Goal: Entertainment & Leisure: Consume media (video, audio)

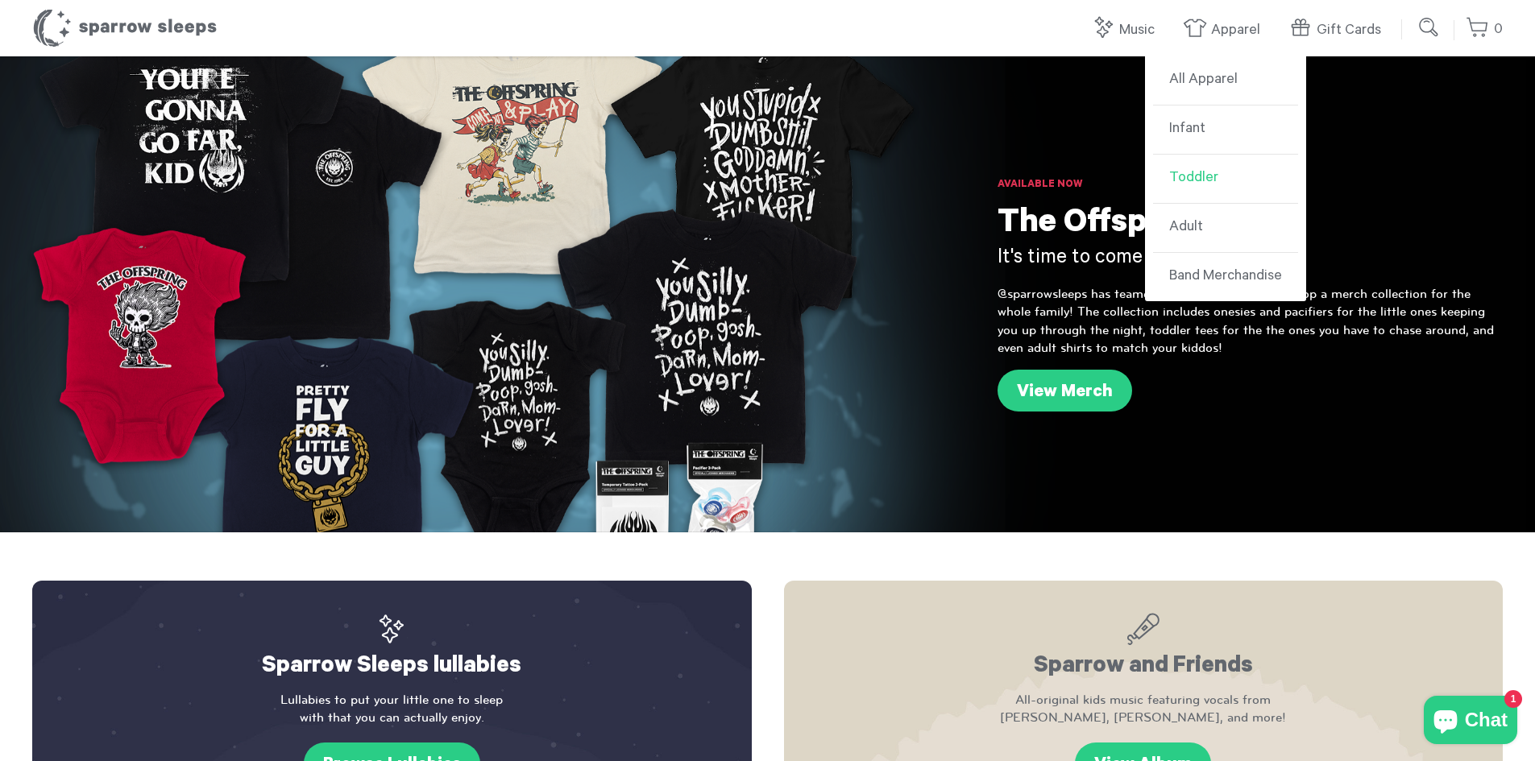
click at [1197, 177] on link "Toddler" at bounding box center [1225, 179] width 145 height 49
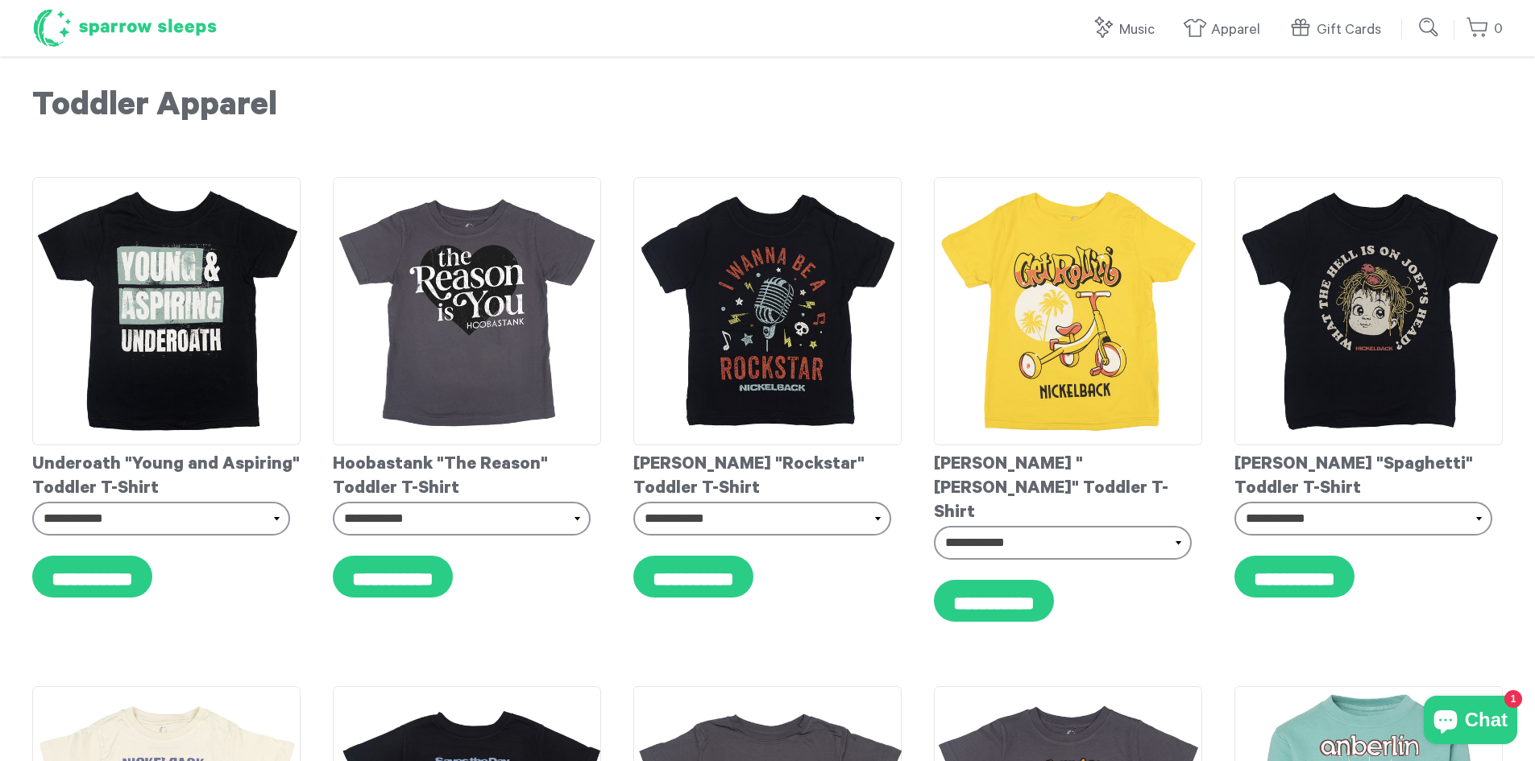
click at [146, 17] on h1 "Sparrow Sleeps" at bounding box center [124, 28] width 185 height 40
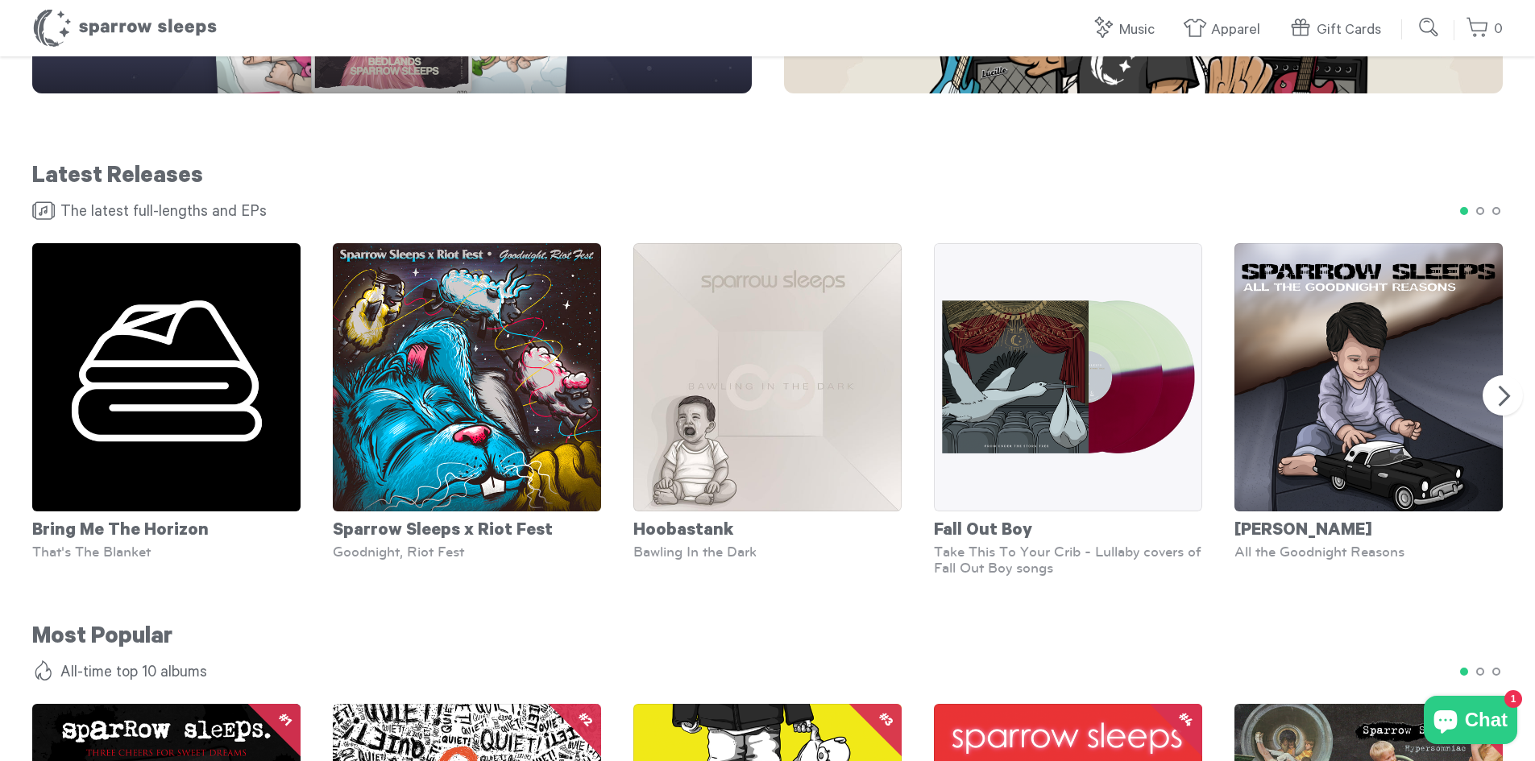
scroll to position [725, 0]
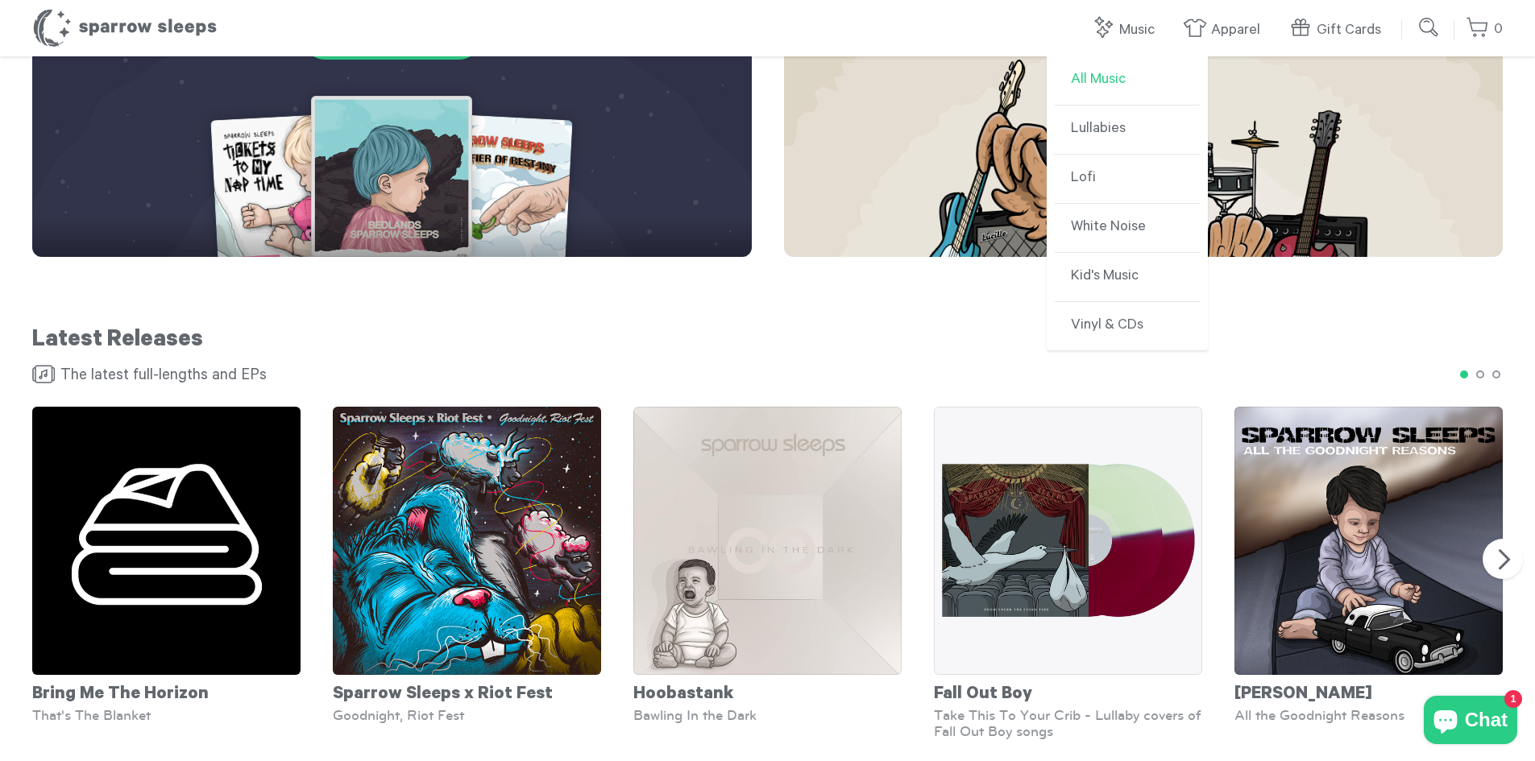
click at [1116, 81] on link "All Music" at bounding box center [1127, 80] width 145 height 49
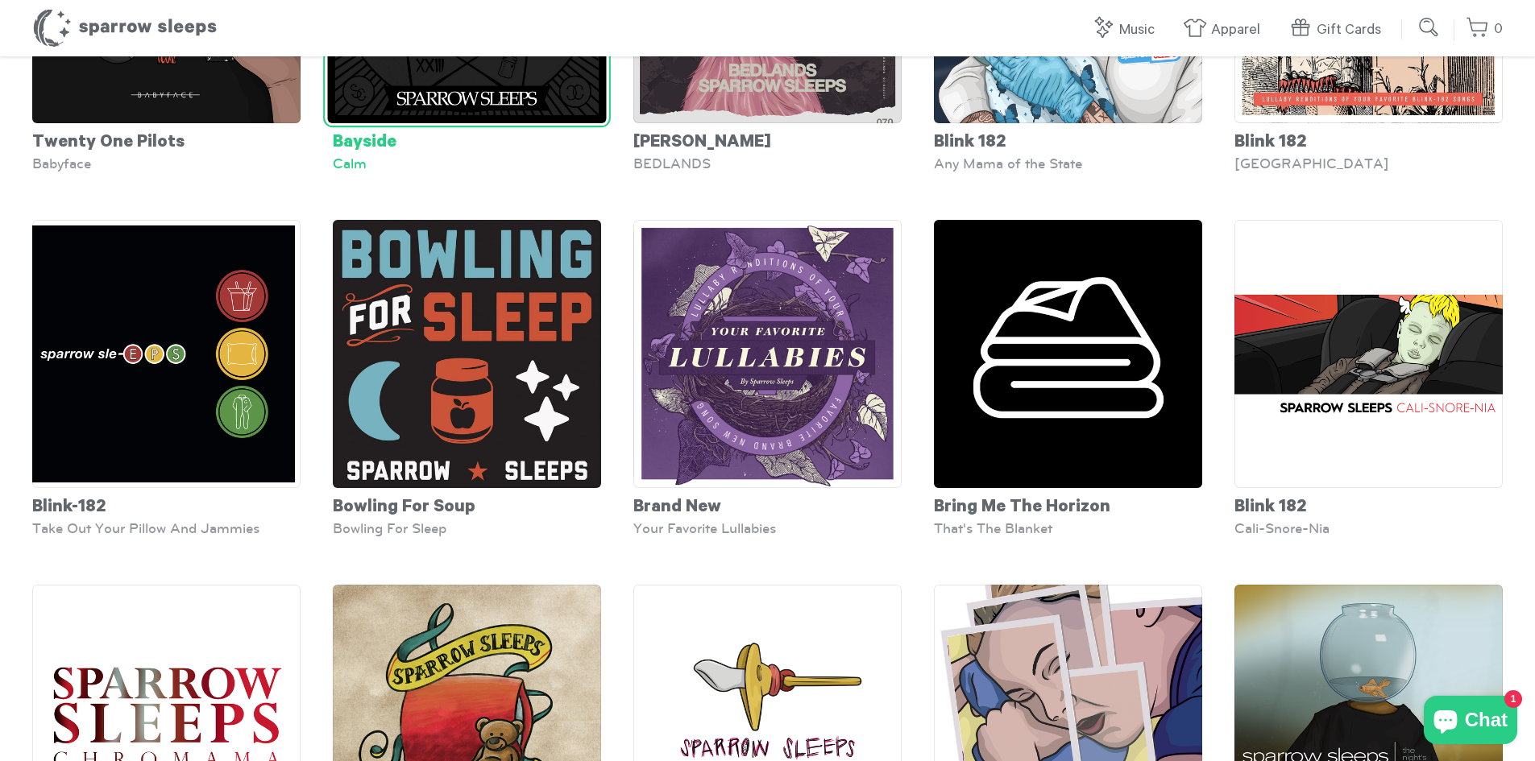
scroll to position [725, 0]
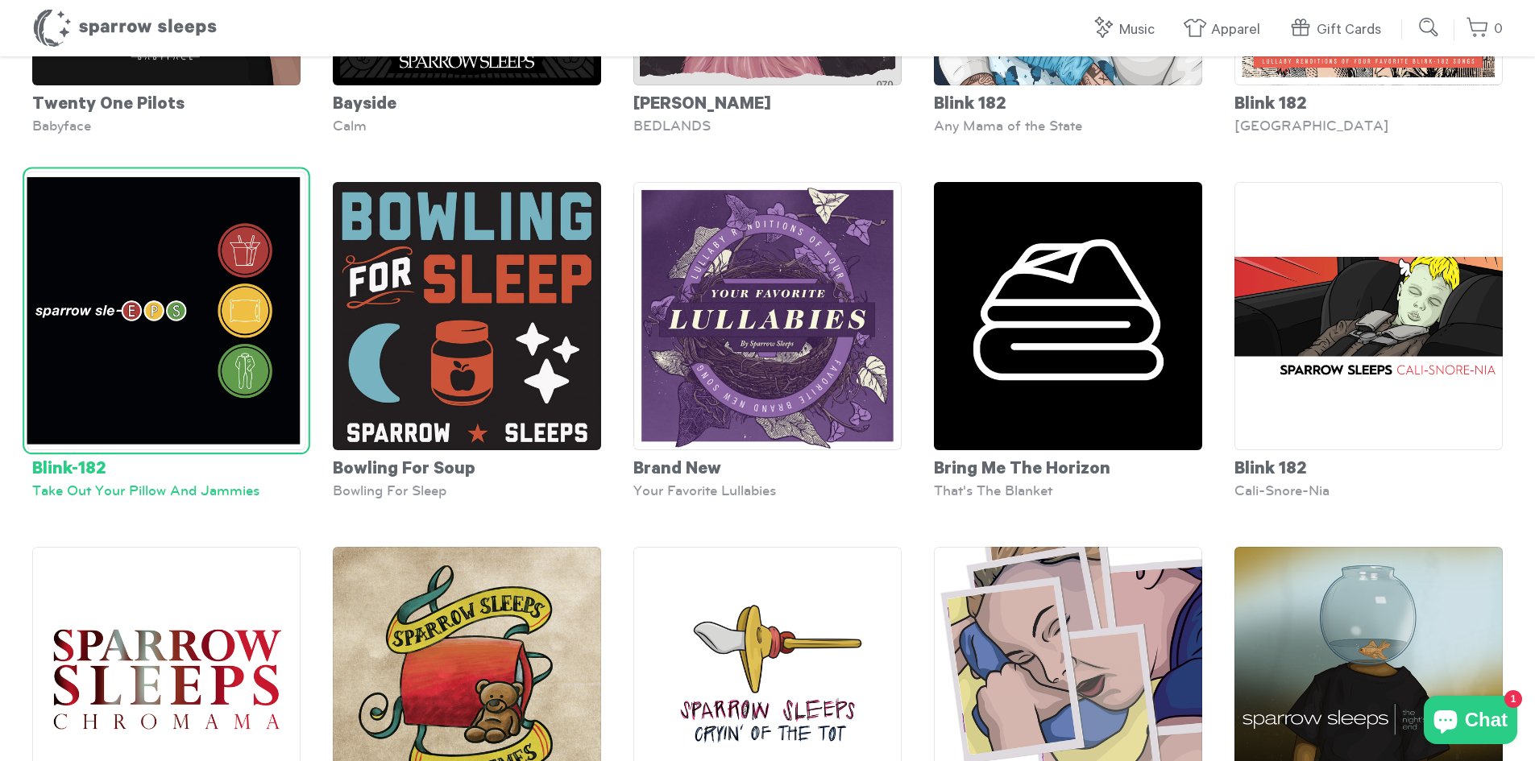
click at [164, 363] on img at bounding box center [166, 311] width 279 height 279
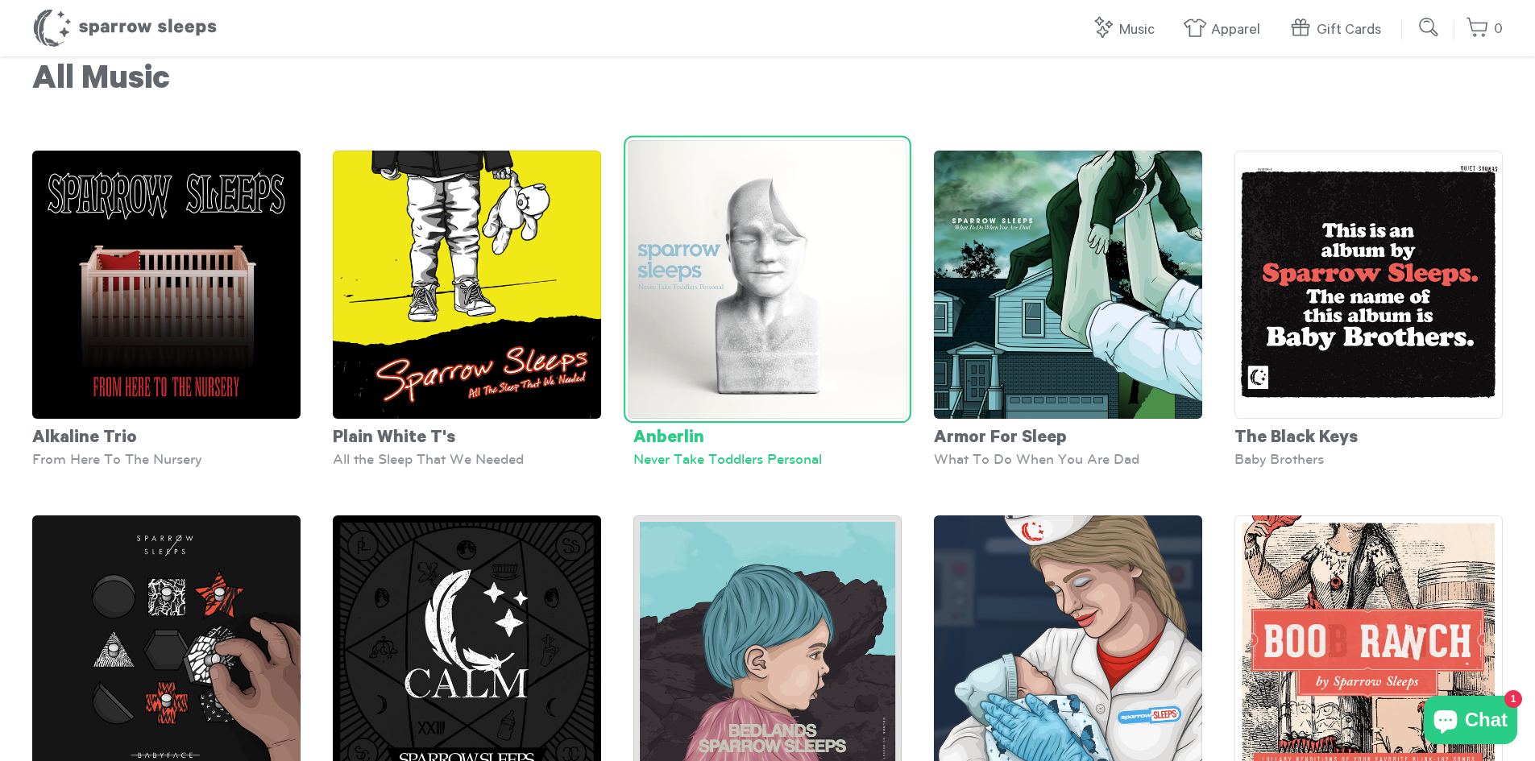
scroll to position [0, 0]
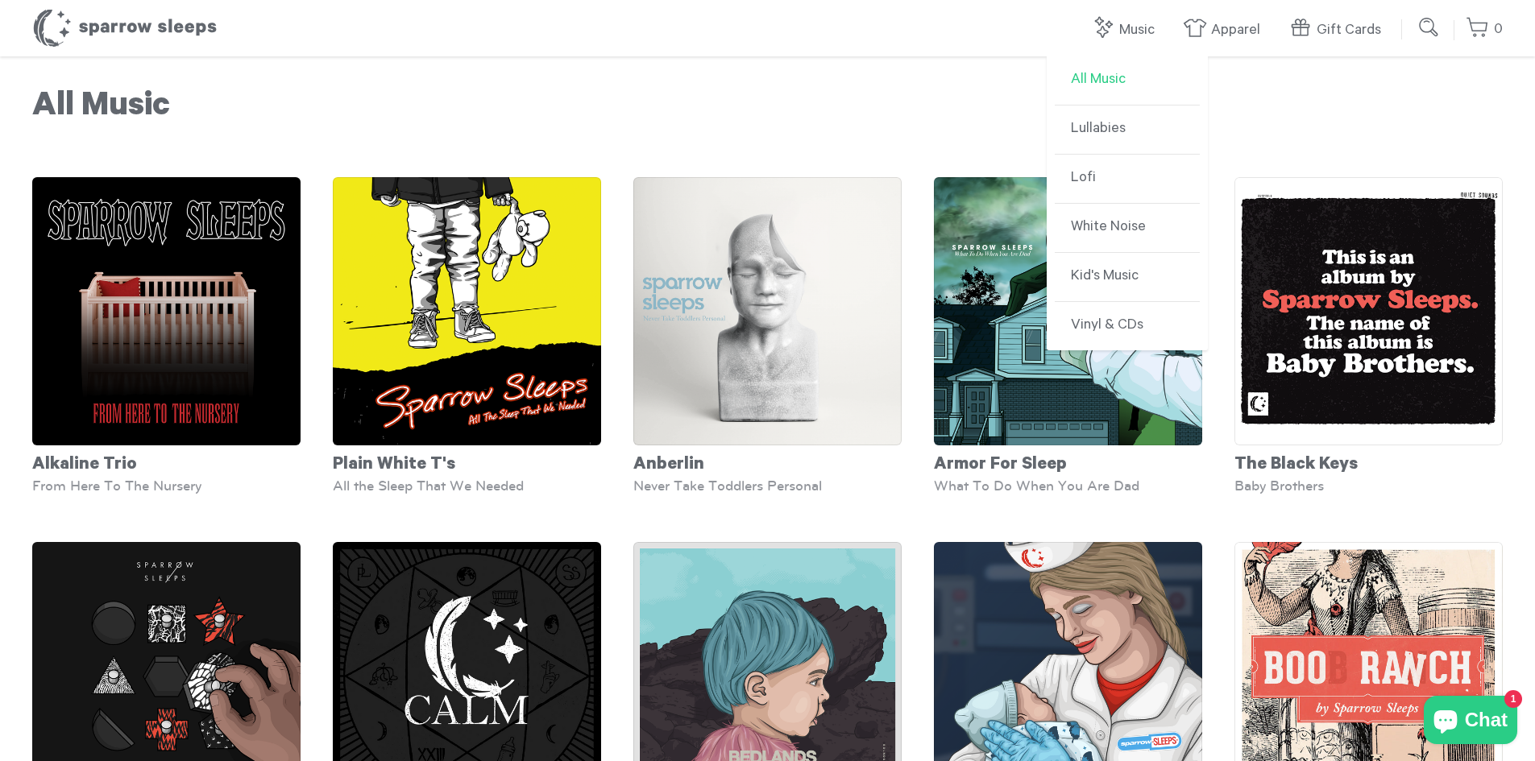
click at [1114, 86] on link "All Music" at bounding box center [1127, 80] width 145 height 49
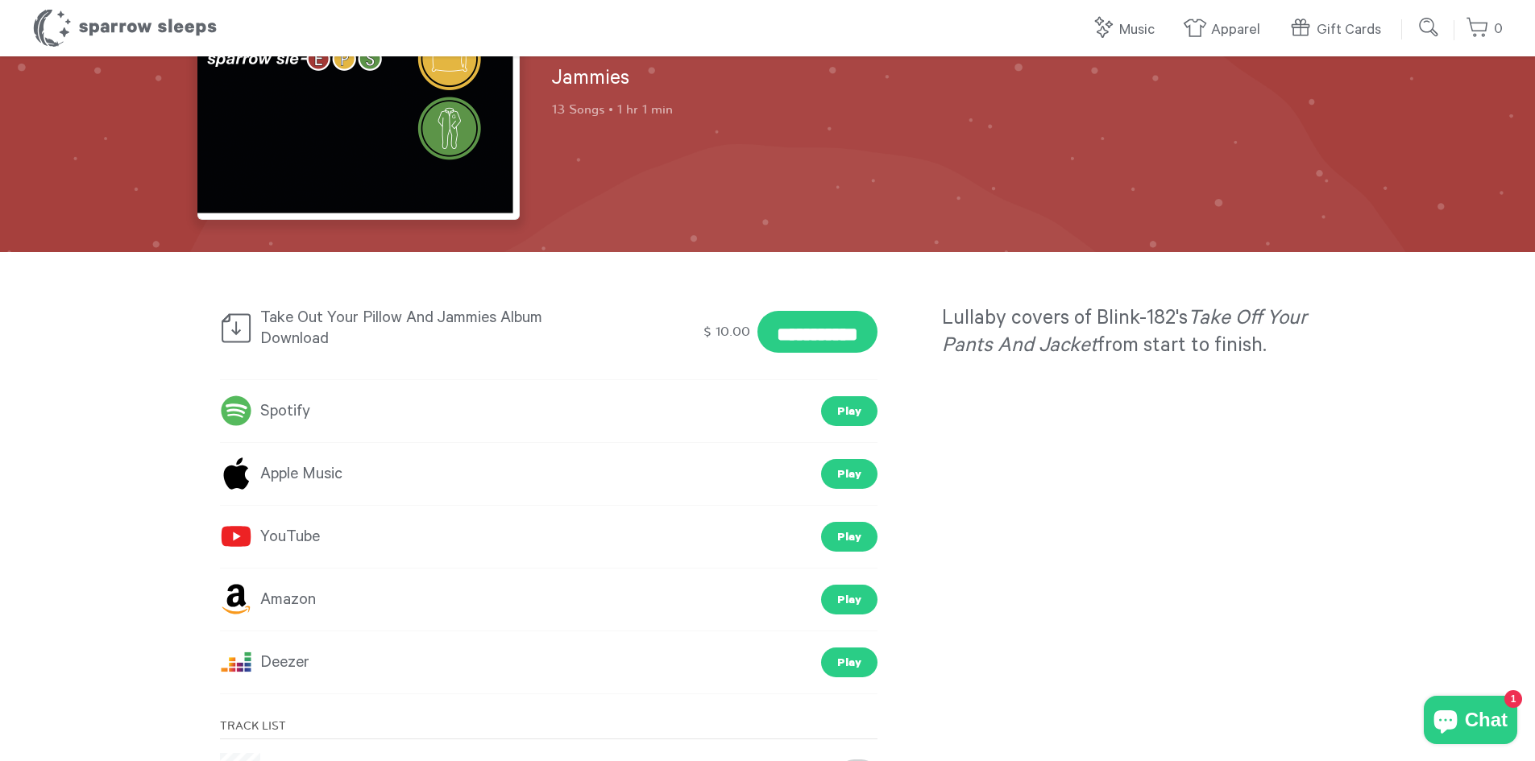
scroll to position [242, 0]
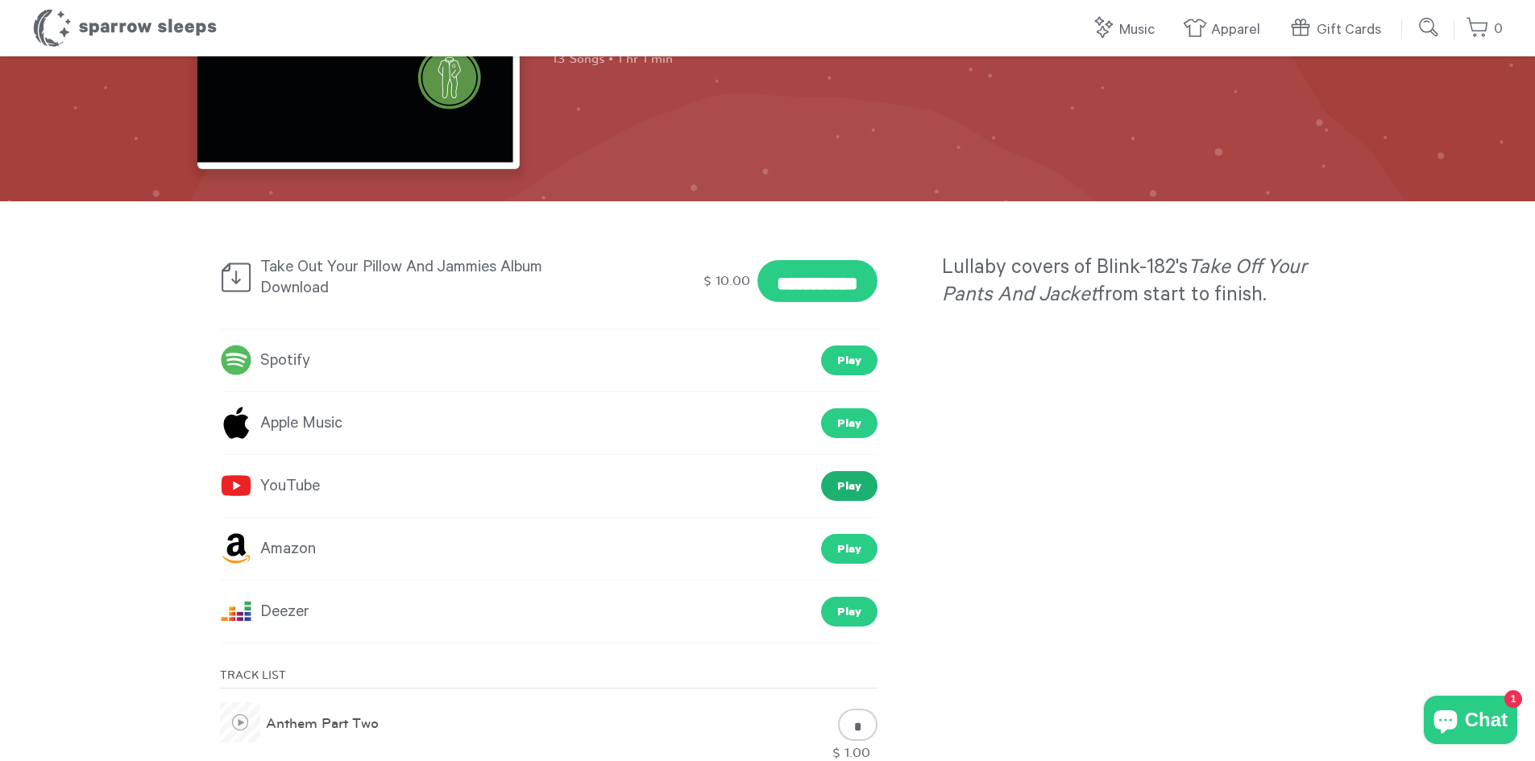
click at [844, 476] on link "Play" at bounding box center [849, 486] width 56 height 30
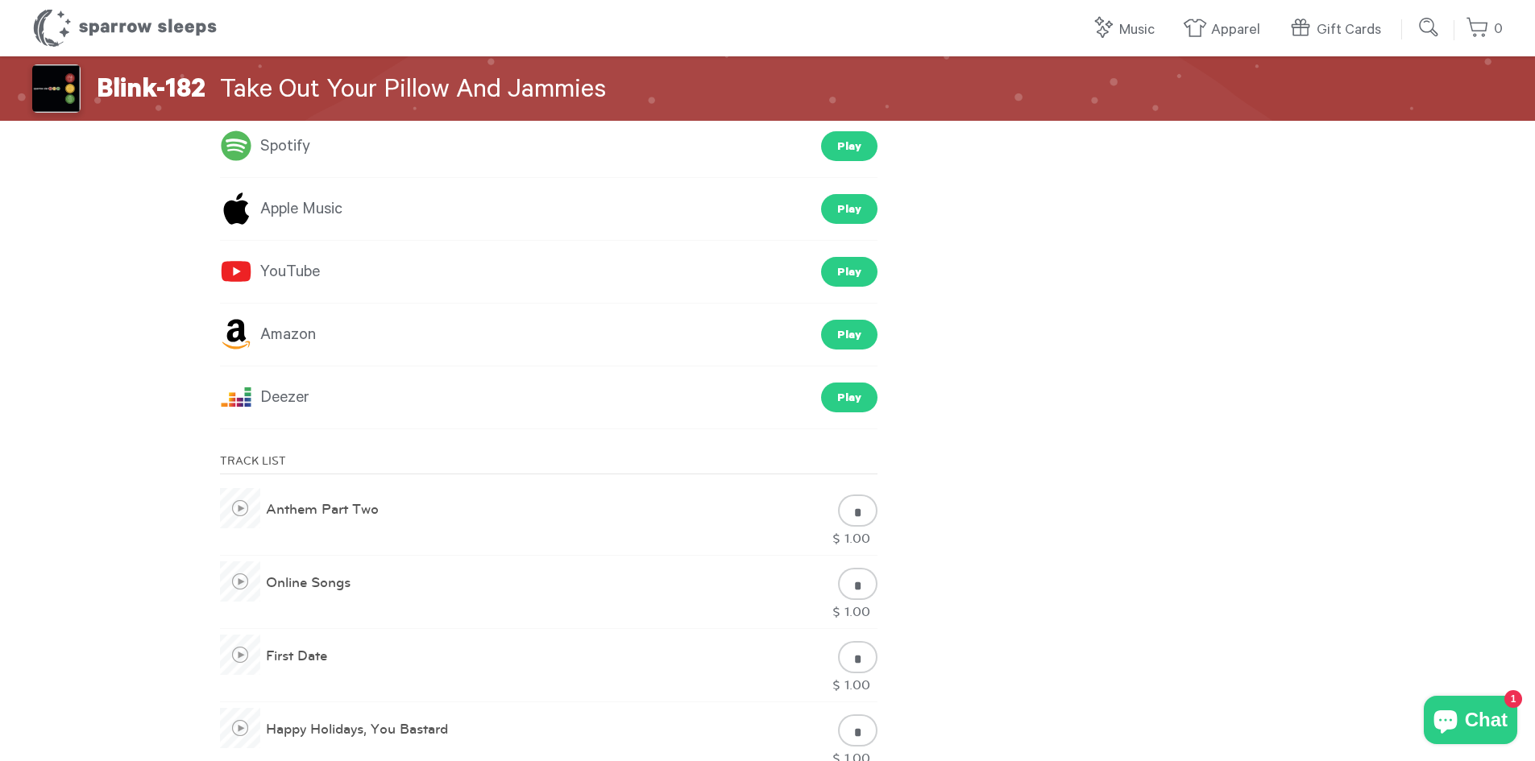
scroll to position [483, 0]
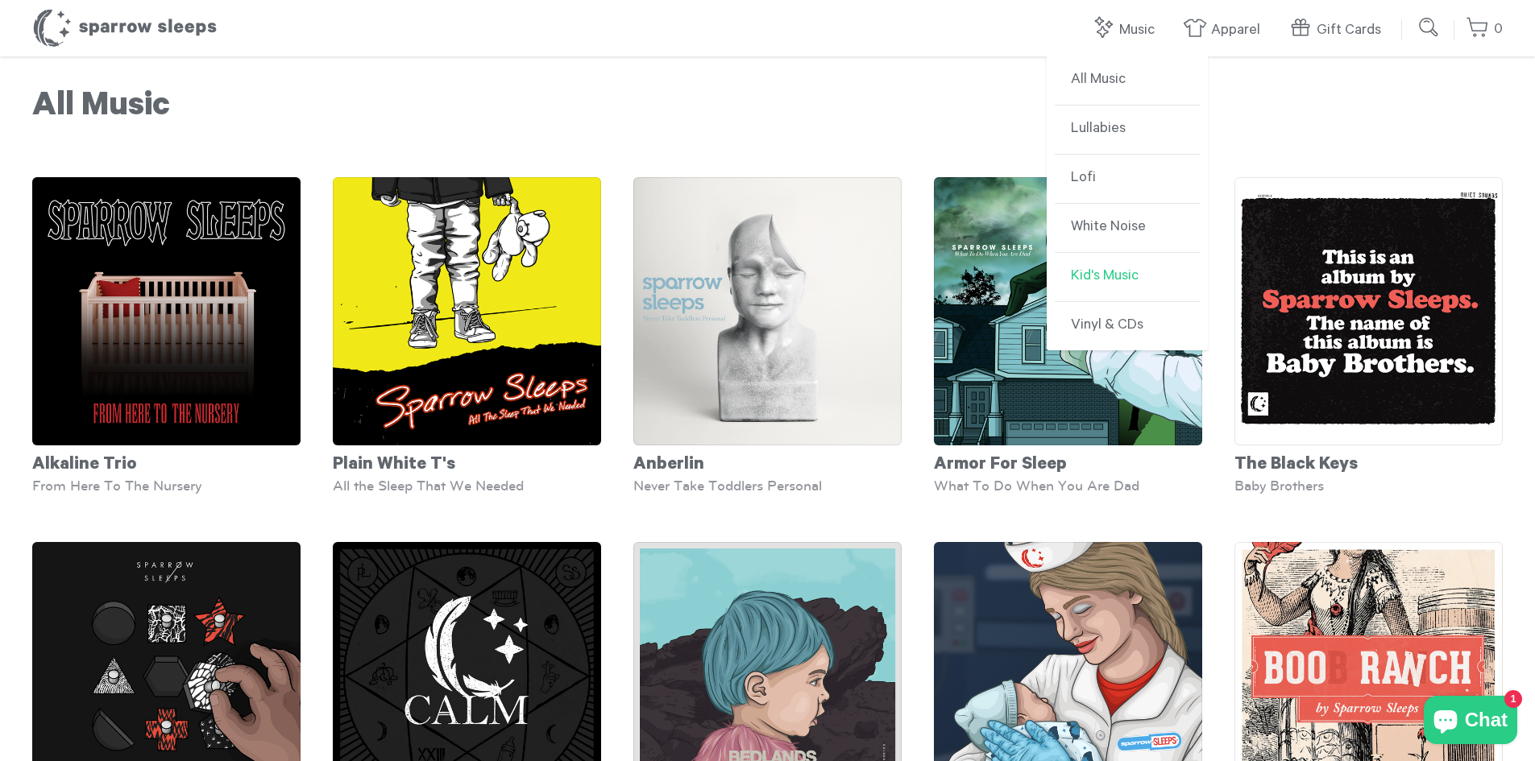
click at [1103, 272] on link "Kid's Music" at bounding box center [1127, 277] width 145 height 49
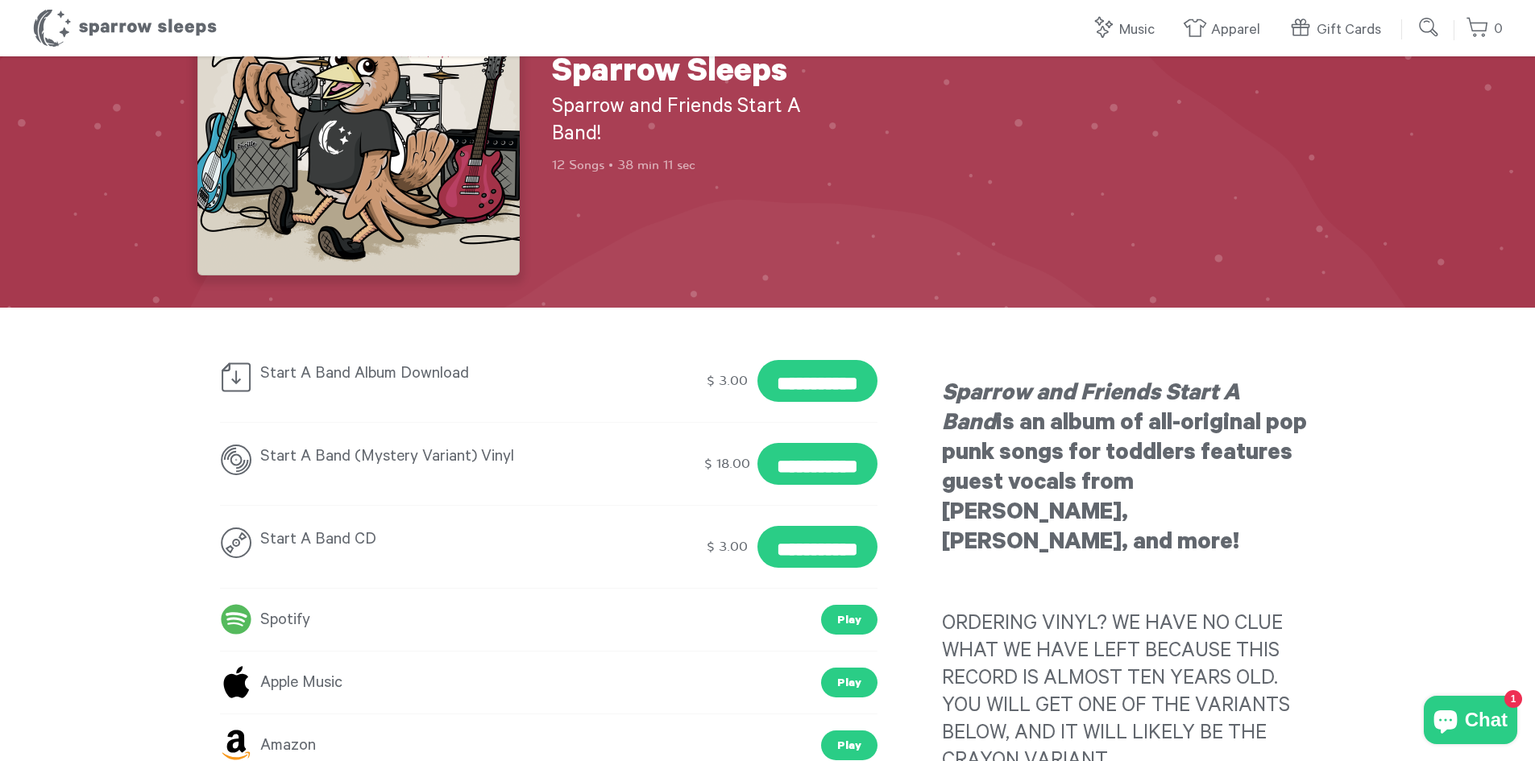
scroll to position [483, 0]
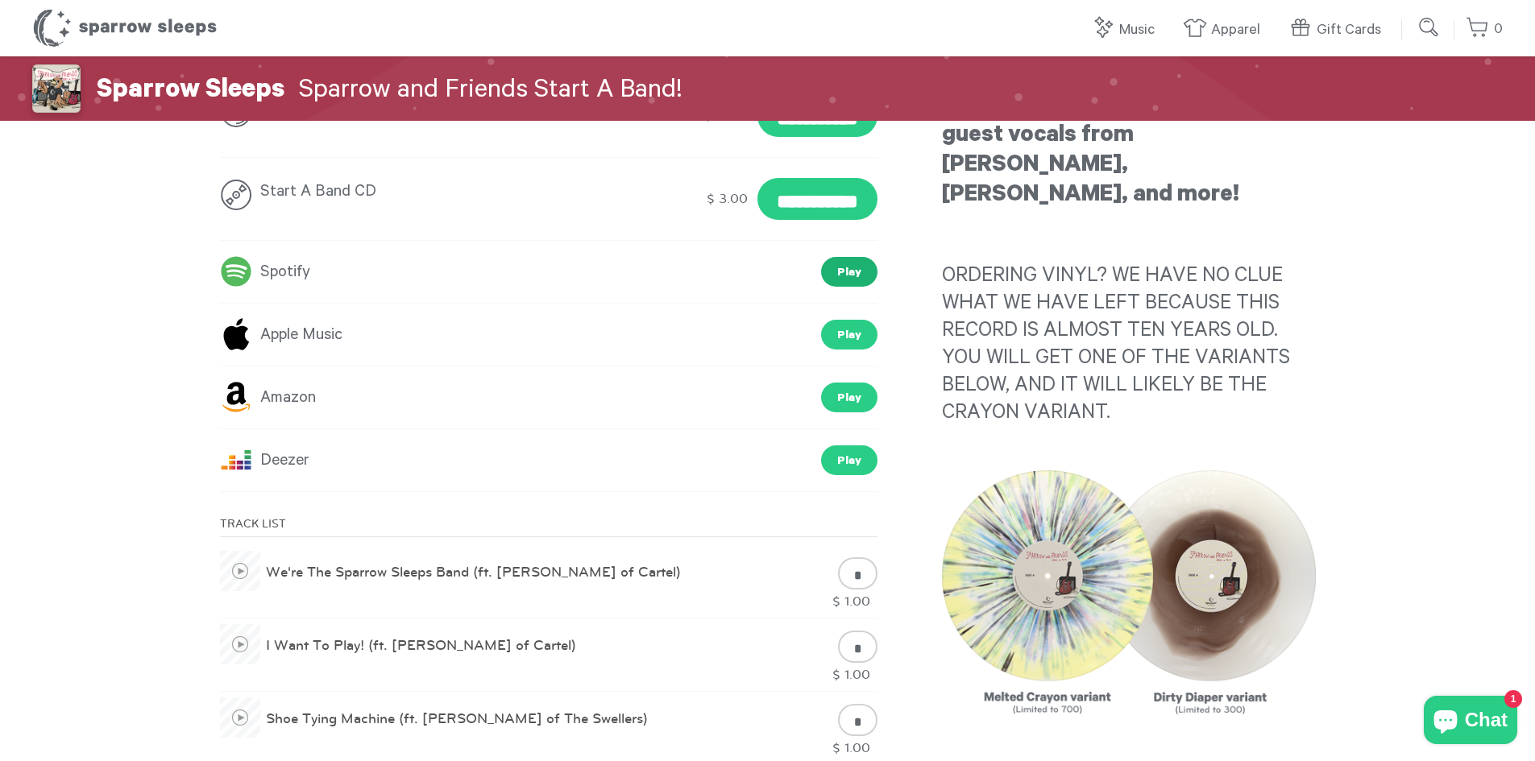
click at [847, 276] on link "Play" at bounding box center [849, 272] width 56 height 30
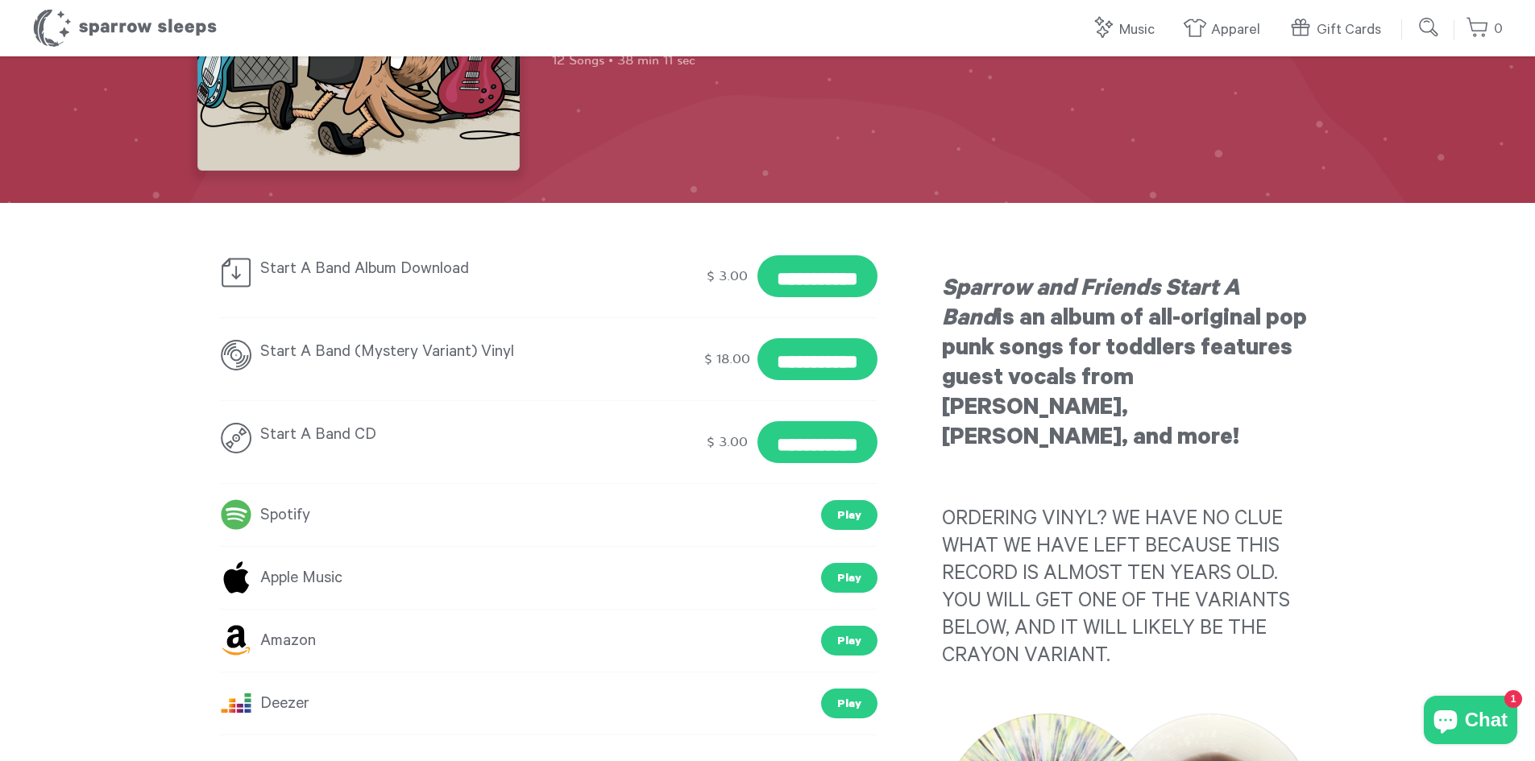
scroll to position [0, 0]
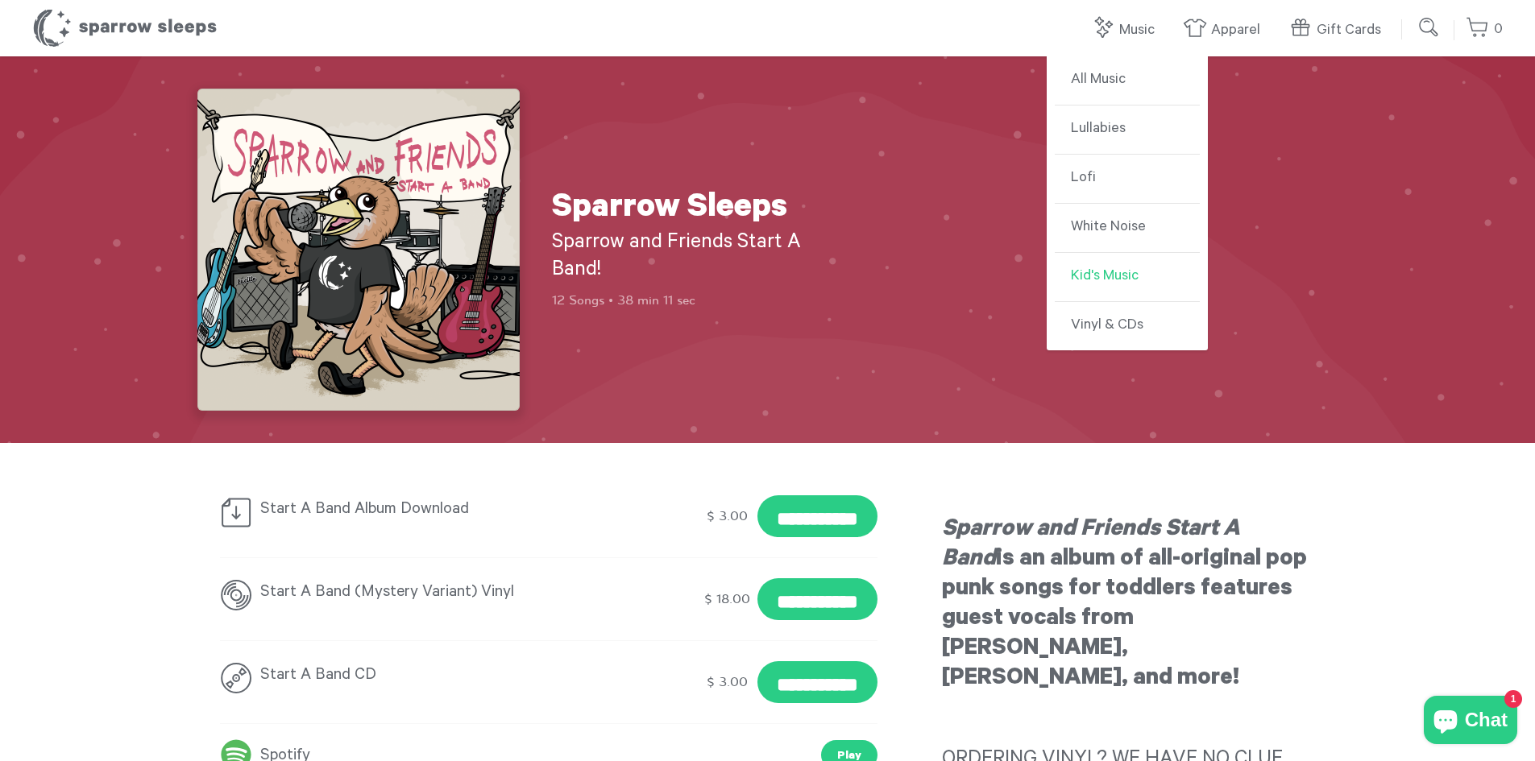
click at [1099, 274] on link "Kid's Music" at bounding box center [1127, 277] width 145 height 49
click at [1084, 78] on link "All Music" at bounding box center [1127, 80] width 145 height 49
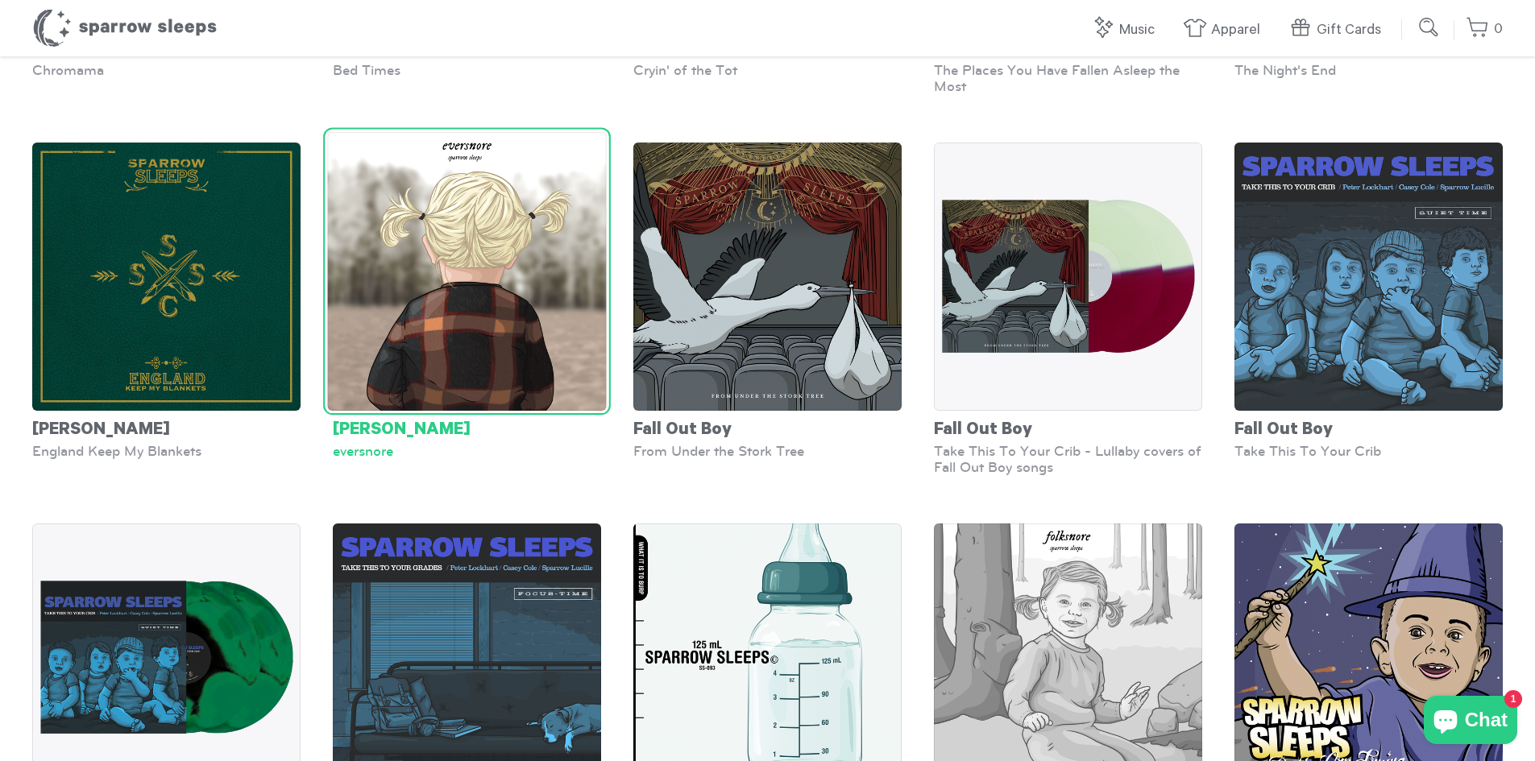
scroll to position [1531, 0]
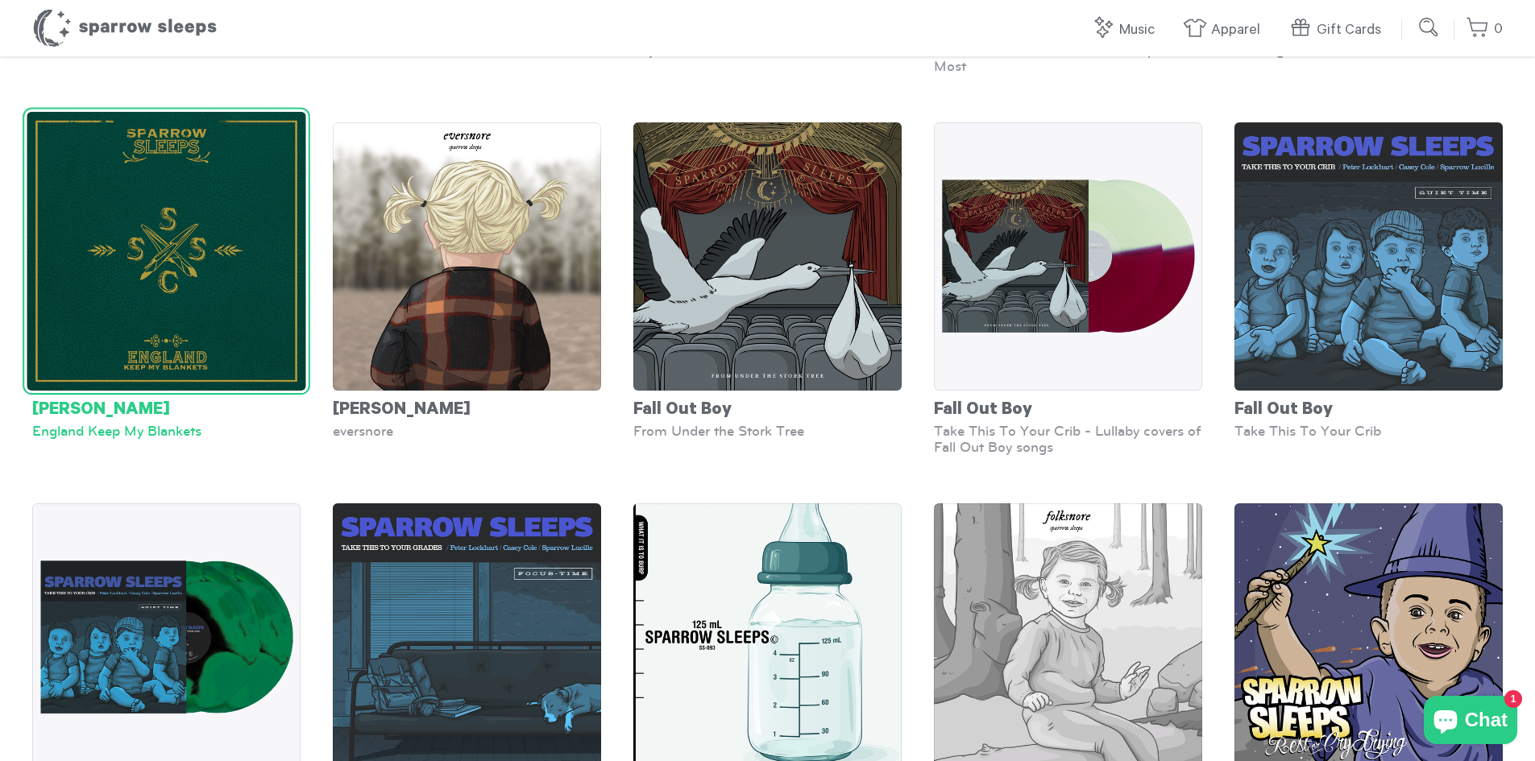
click at [219, 204] on img at bounding box center [166, 251] width 279 height 279
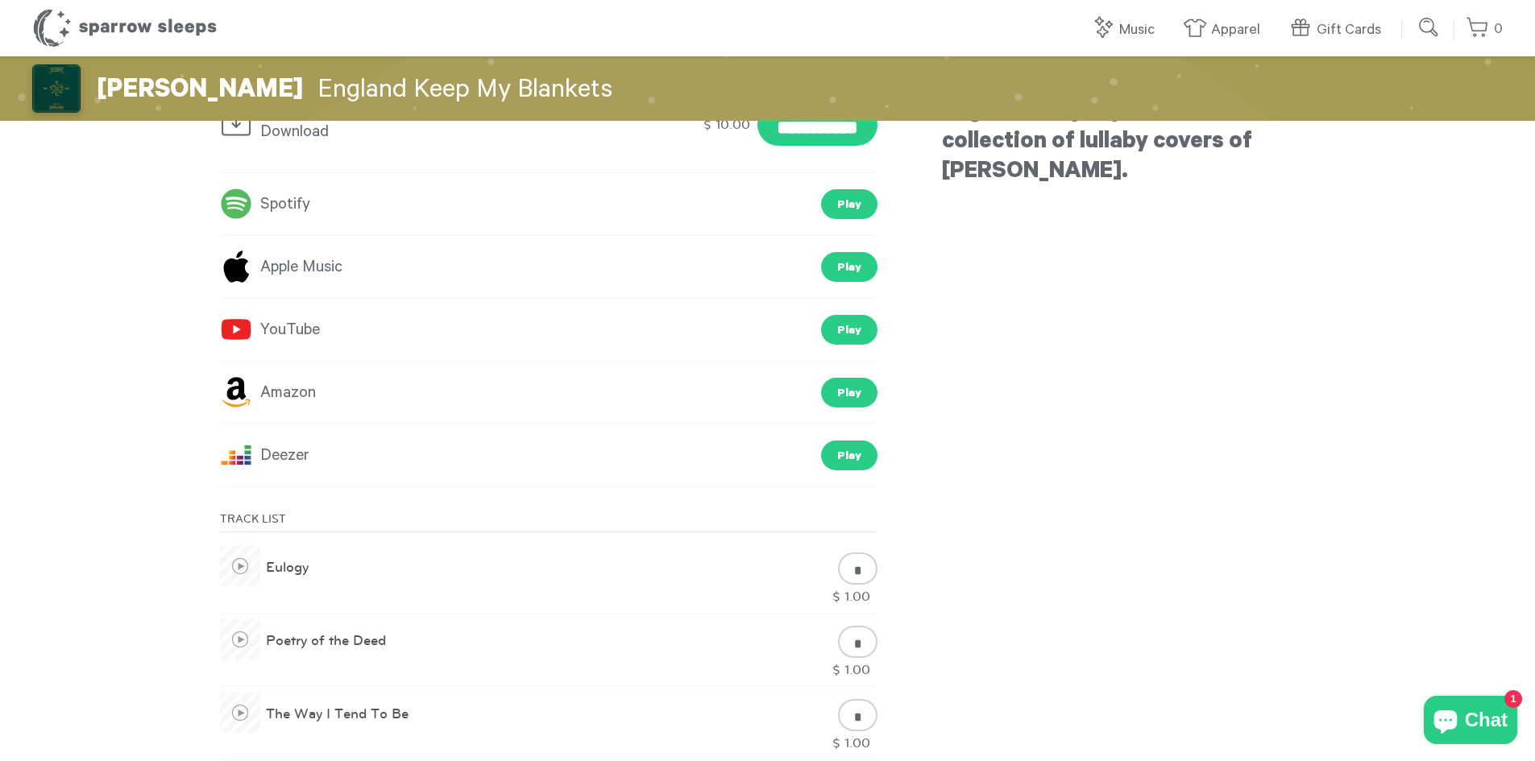
scroll to position [403, 0]
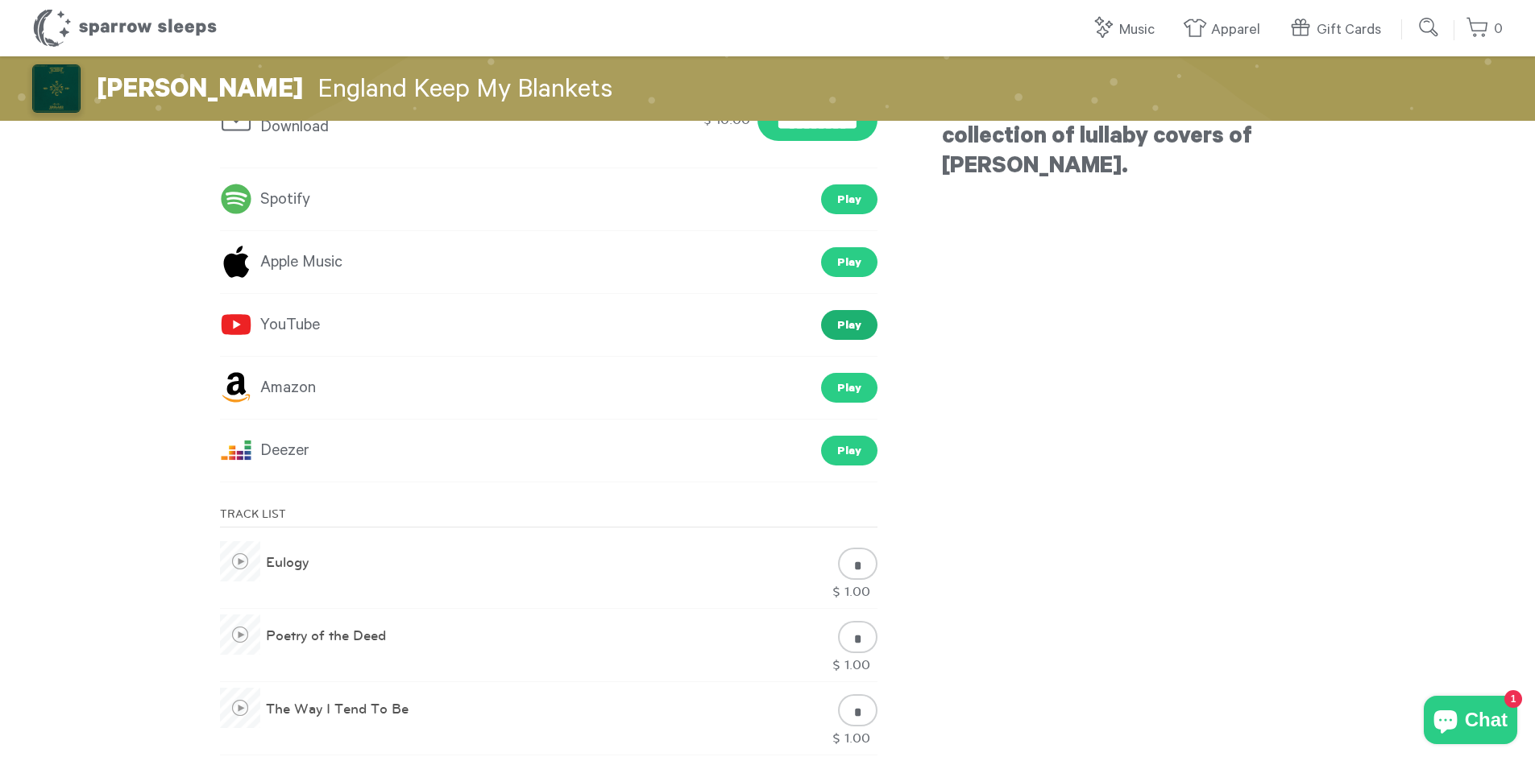
click at [848, 322] on link "Play" at bounding box center [849, 325] width 56 height 30
